Goal: Task Accomplishment & Management: Manage account settings

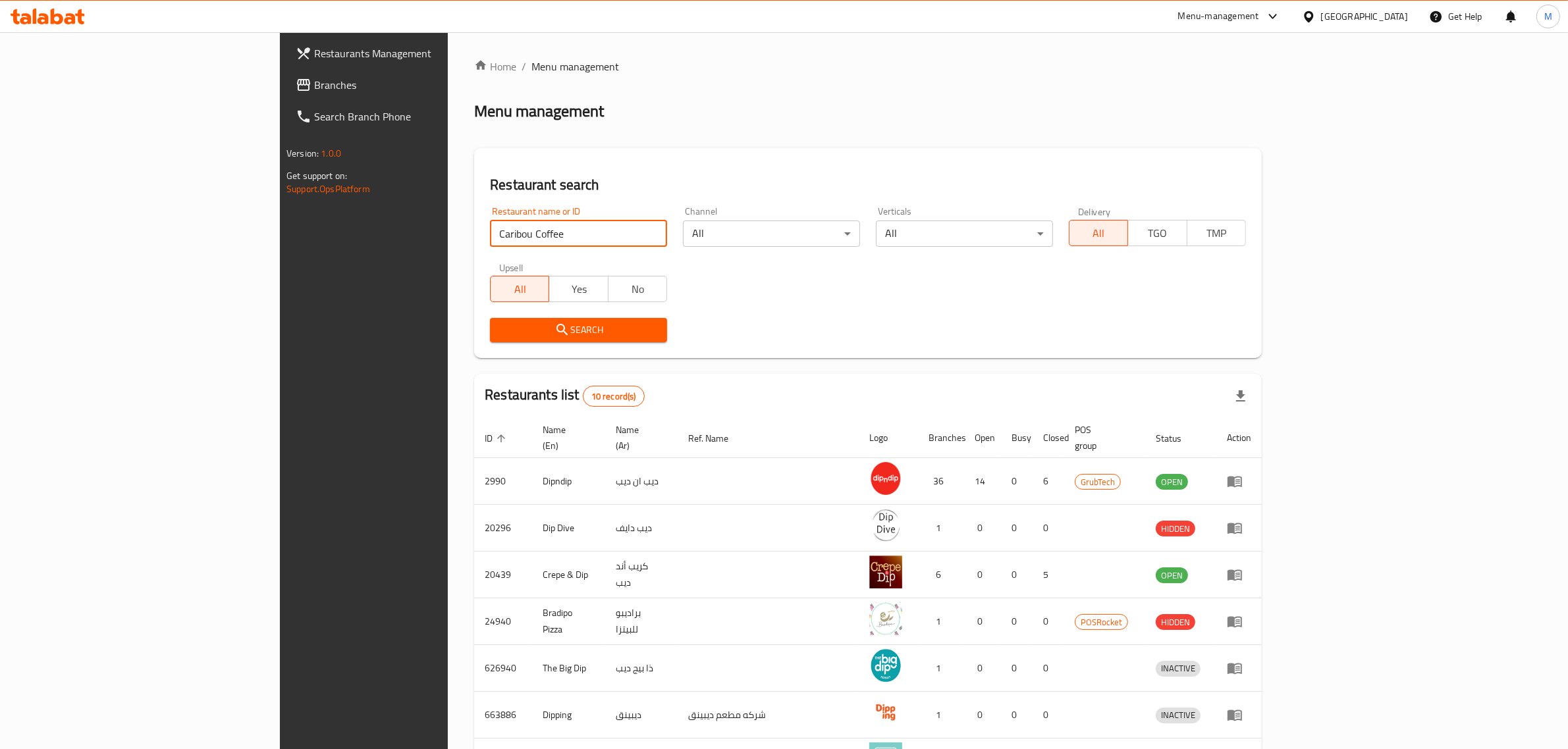
click button "Search" at bounding box center [579, 330] width 177 height 24
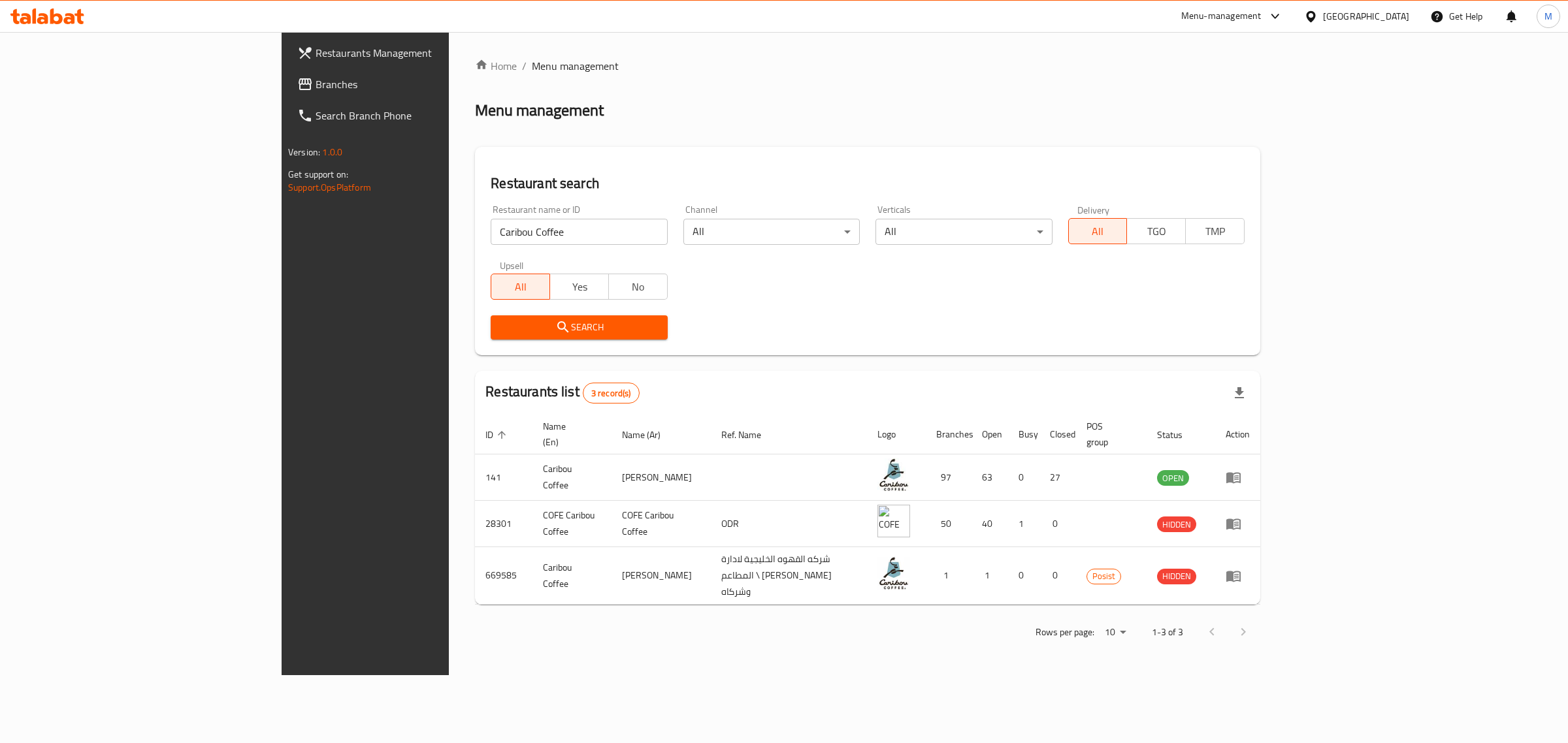
click at [490, 237] on input "Caribou Coffee" at bounding box center [578, 232] width 177 height 26
click button "Search" at bounding box center [578, 328] width 177 height 24
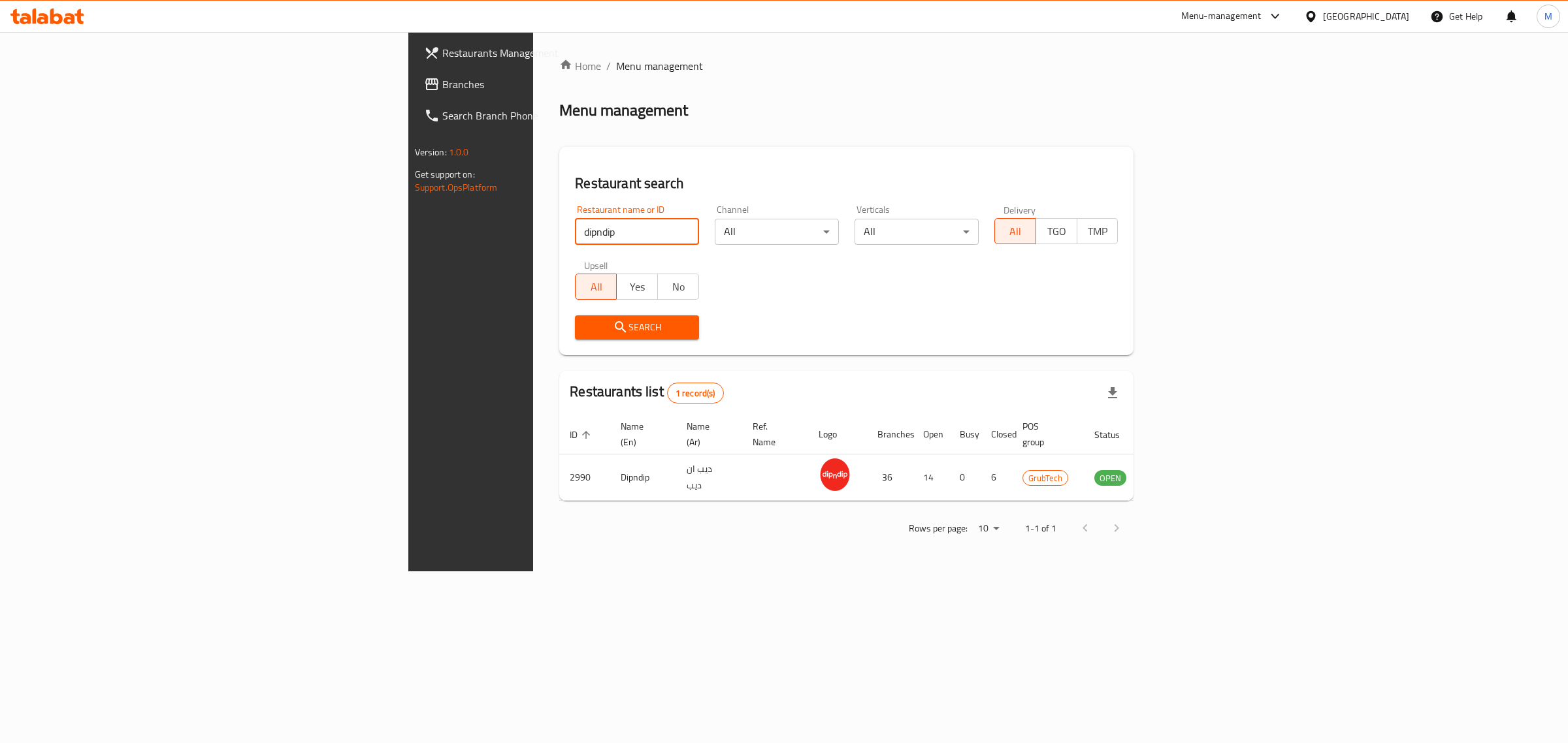
click at [575, 230] on input "dipndip" at bounding box center [636, 232] width 124 height 26
type input "milk bun"
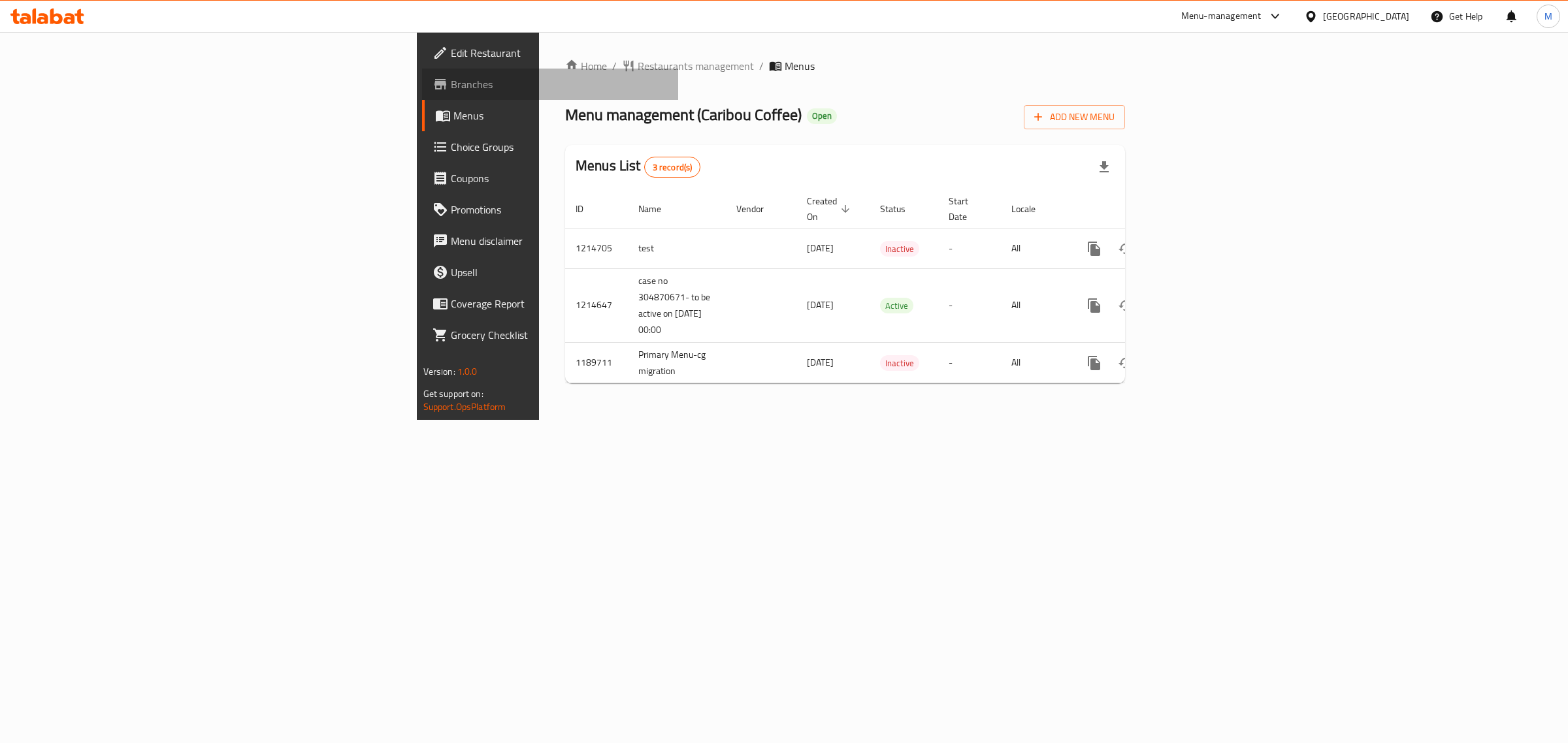
click at [451, 84] on span "Branches" at bounding box center [560, 84] width 217 height 16
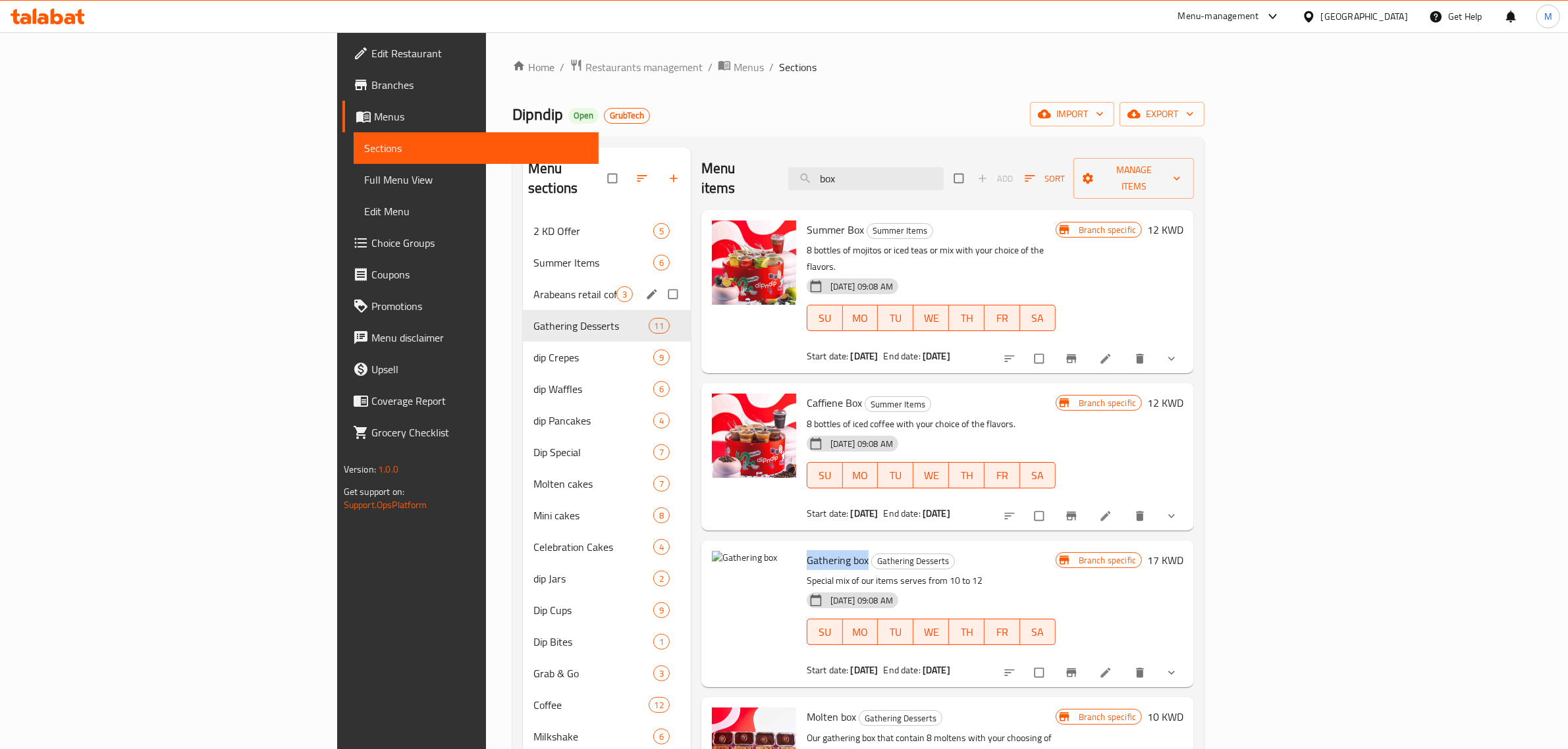
click at [523, 286] on div "Arabeans retail coffee 3" at bounding box center [607, 294] width 168 height 31
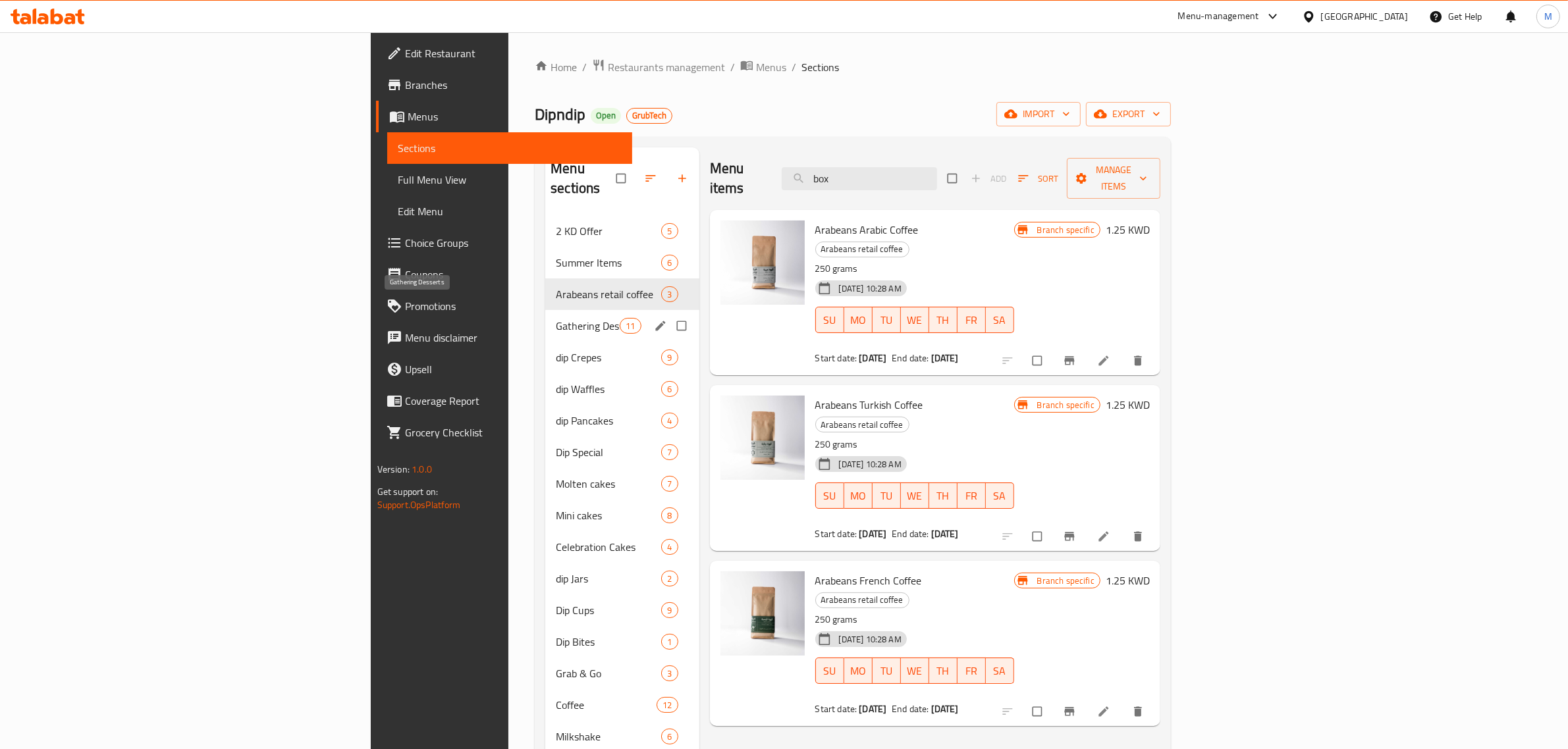
click at [556, 318] on span "Gathering Desserts" at bounding box center [587, 326] width 64 height 16
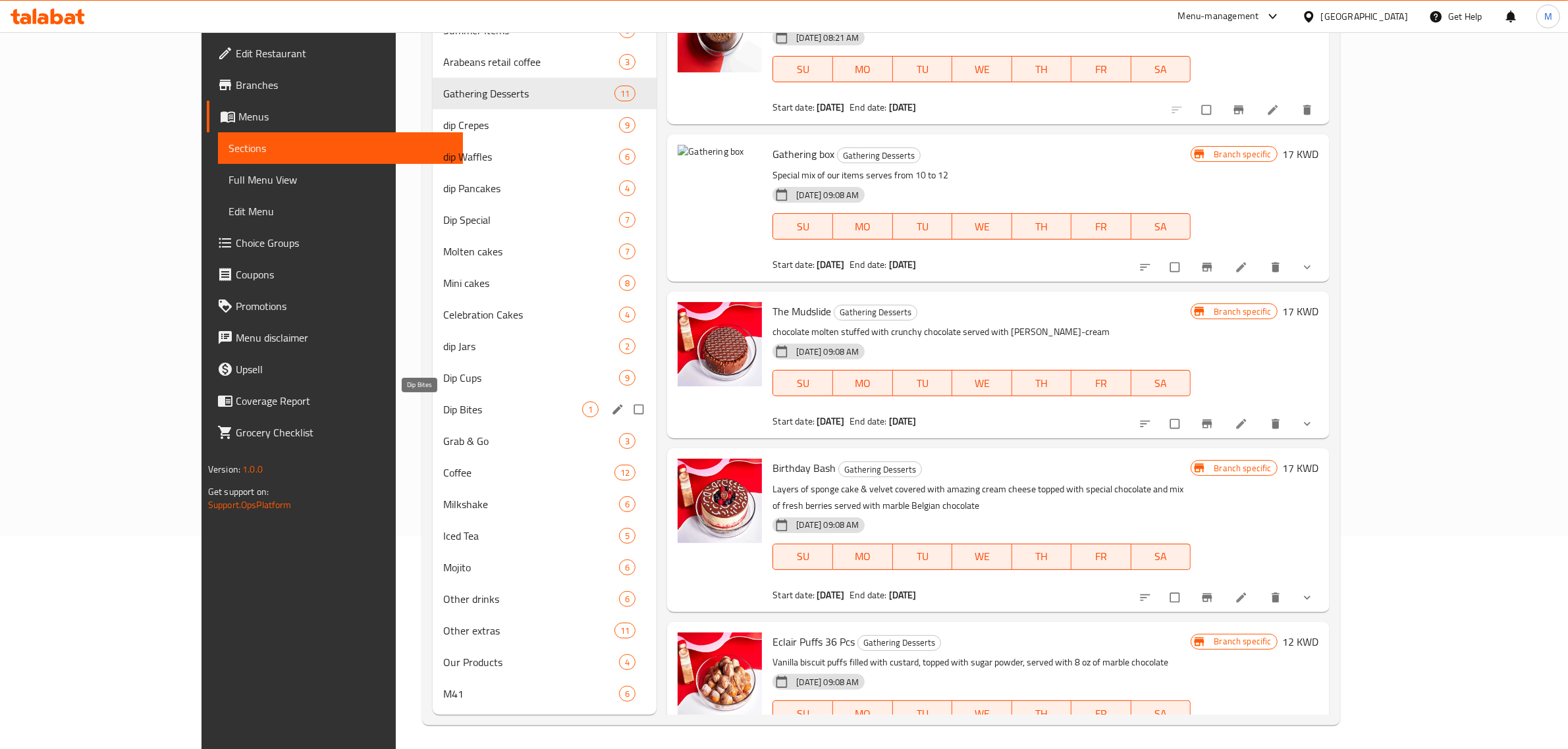
scroll to position [214, 0]
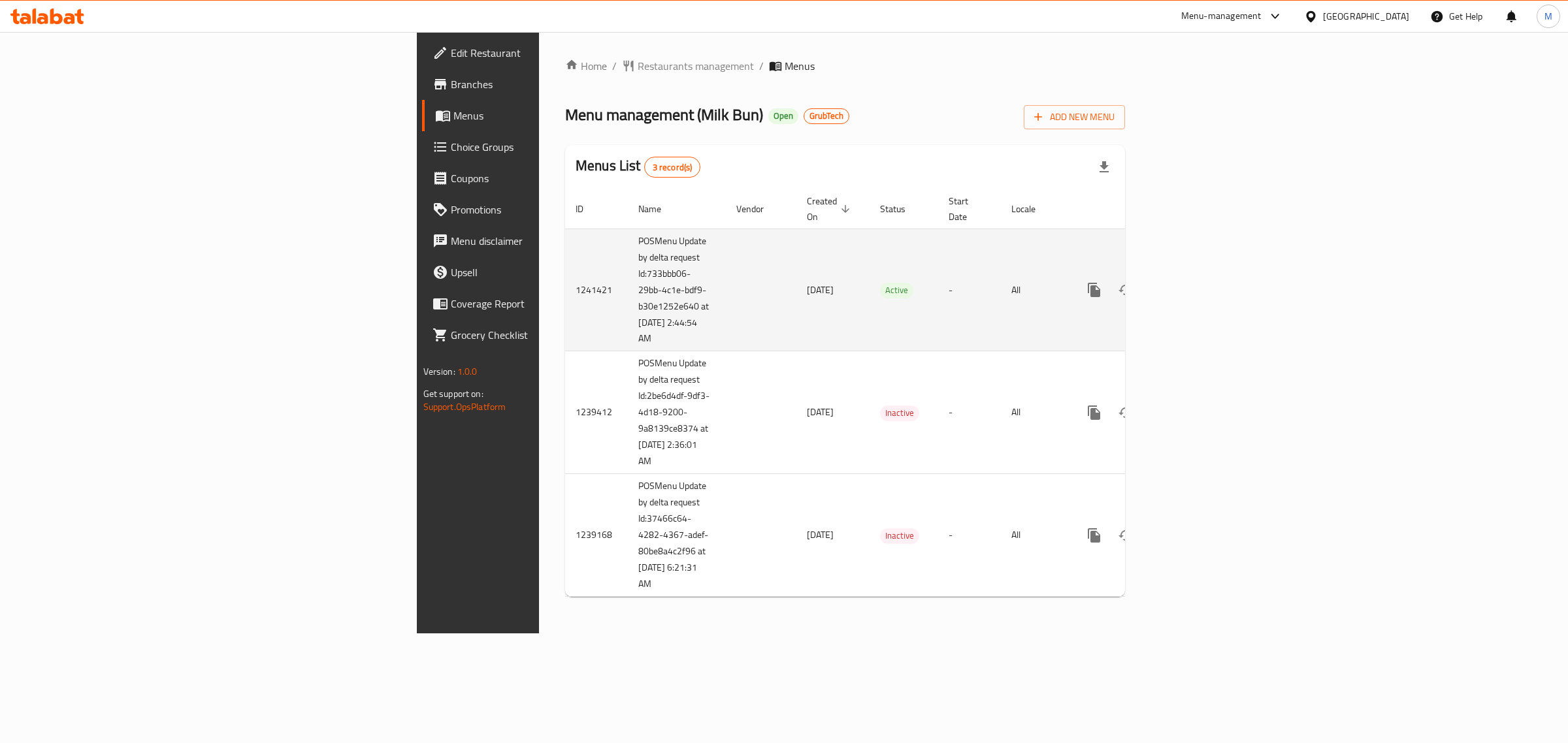
click at [1196, 282] on icon "enhanced table" at bounding box center [1188, 289] width 16 height 16
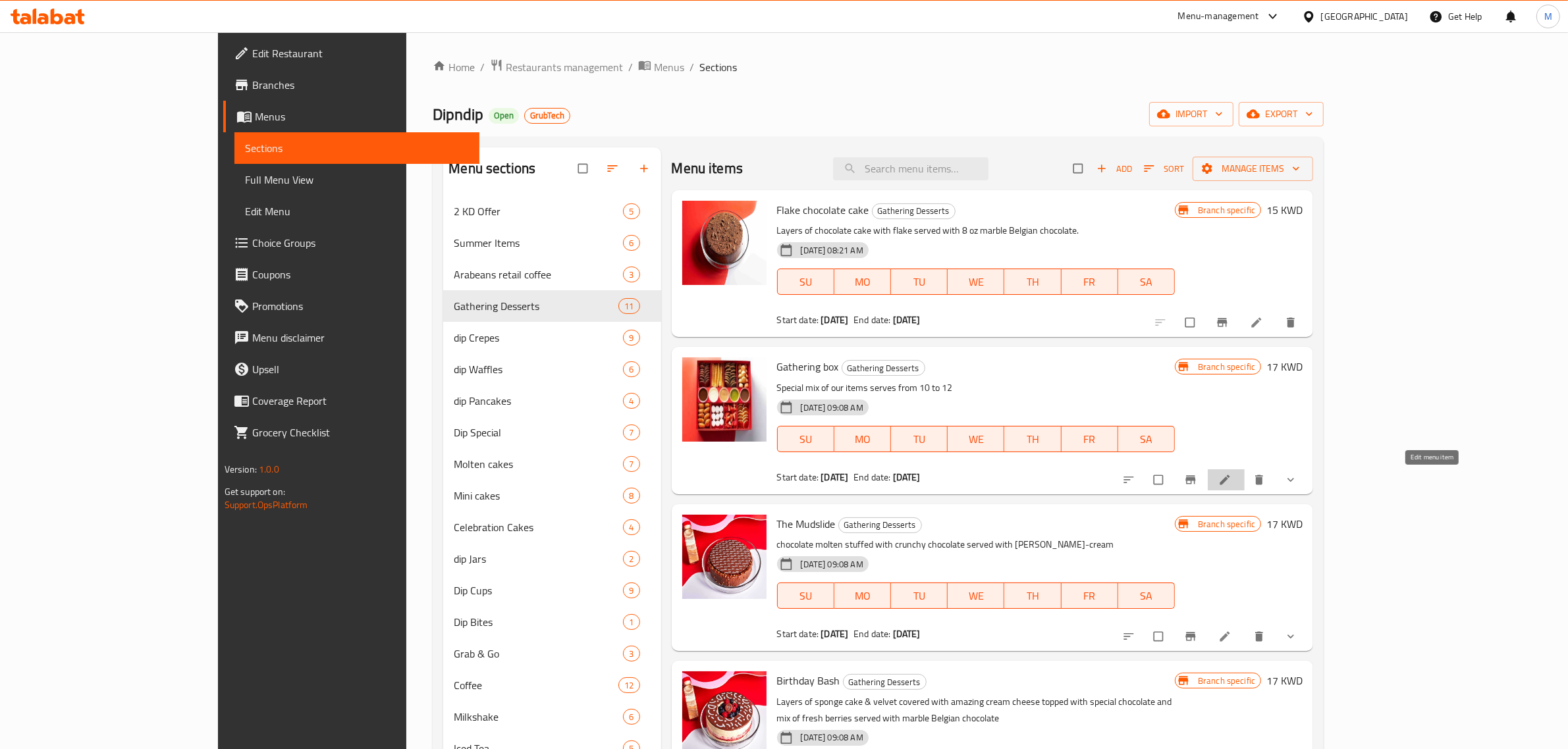
click at [1232, 477] on icon at bounding box center [1225, 480] width 13 height 13
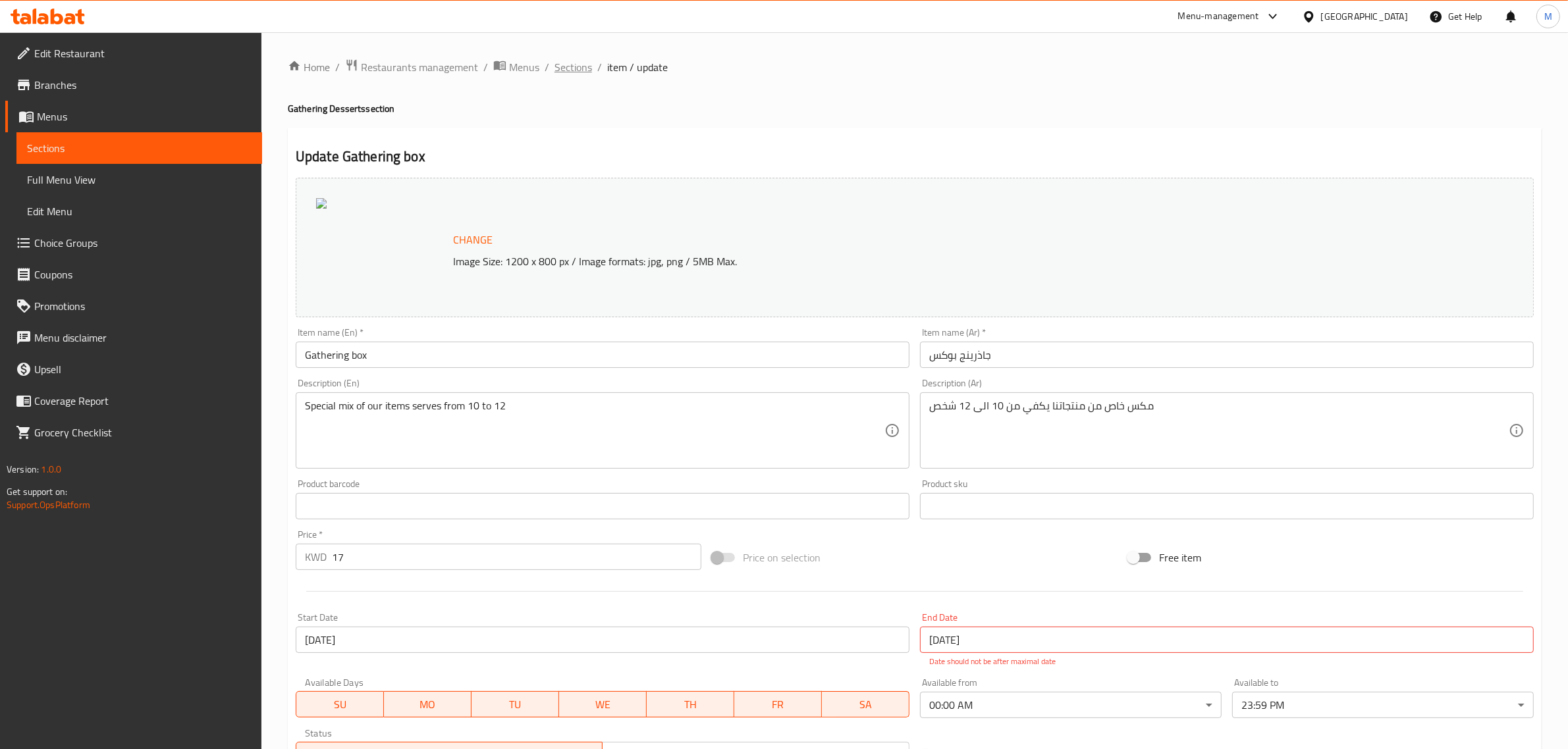
click at [577, 59] on span "Sections" at bounding box center [573, 67] width 38 height 16
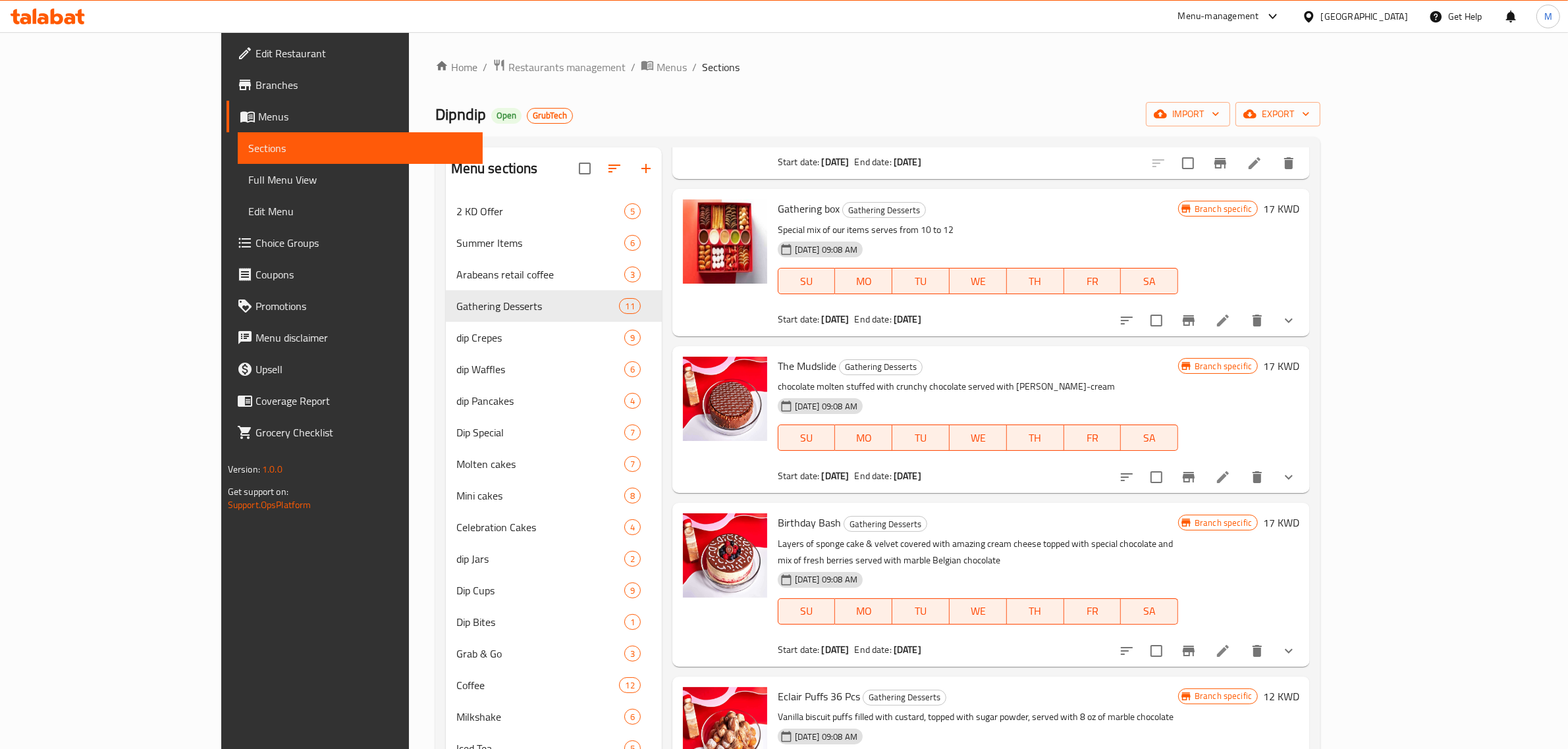
scroll to position [165, 0]
